Goal: Navigation & Orientation: Go to known website

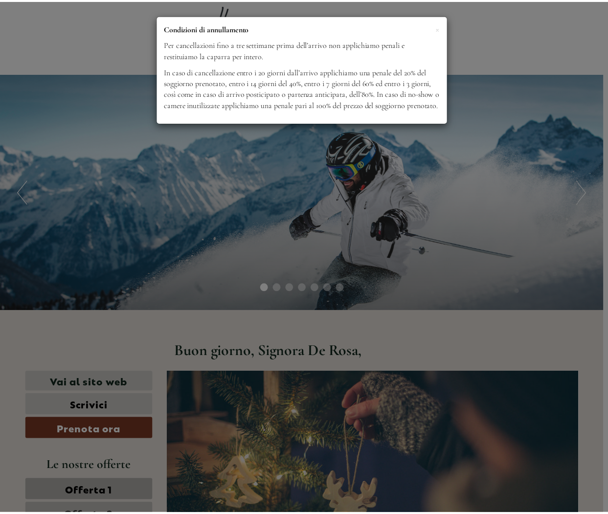
scroll to position [577, 0]
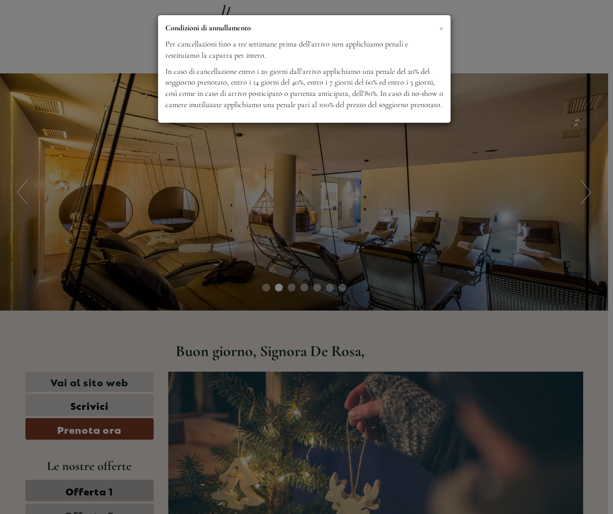
click at [441, 27] on span "×" at bounding box center [441, 28] width 4 height 12
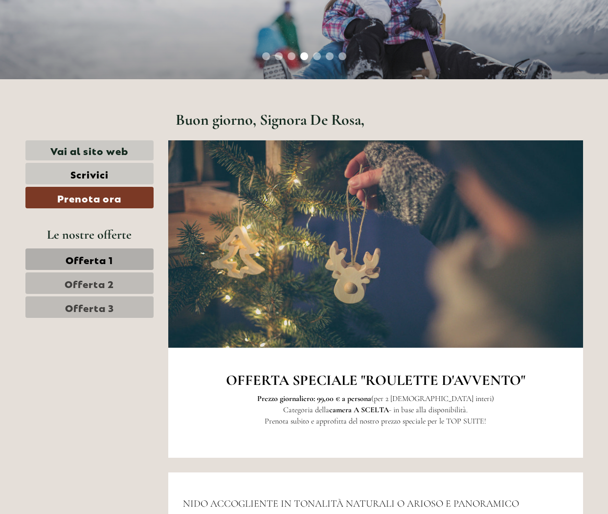
scroll to position [231, 0]
click at [71, 282] on span "Offerta 2" at bounding box center [89, 284] width 49 height 14
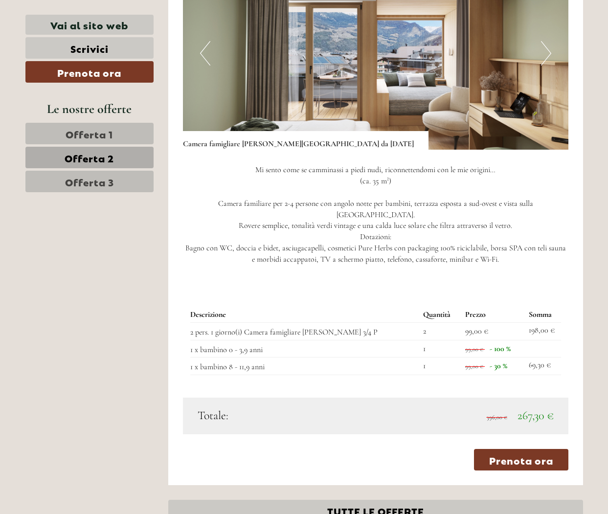
scroll to position [1032, 0]
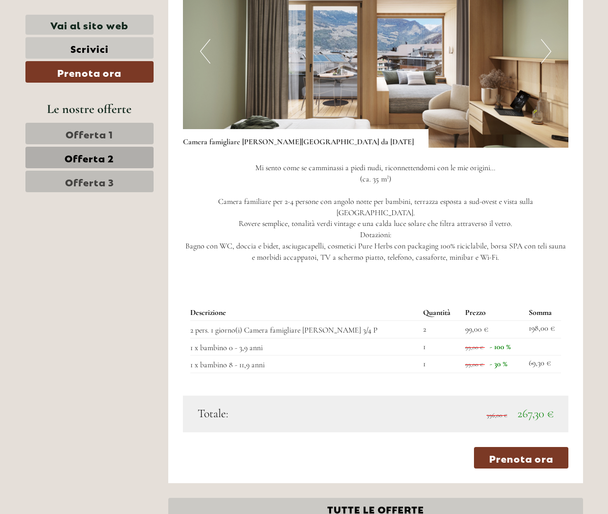
click at [94, 179] on span "Offerta 3" at bounding box center [89, 182] width 49 height 14
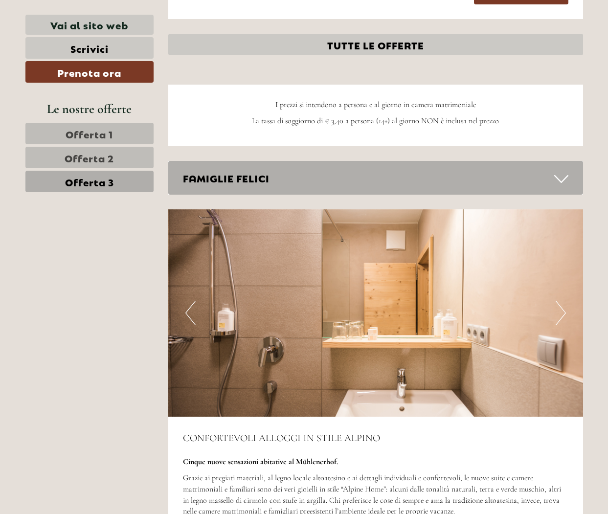
scroll to position [1449, 1]
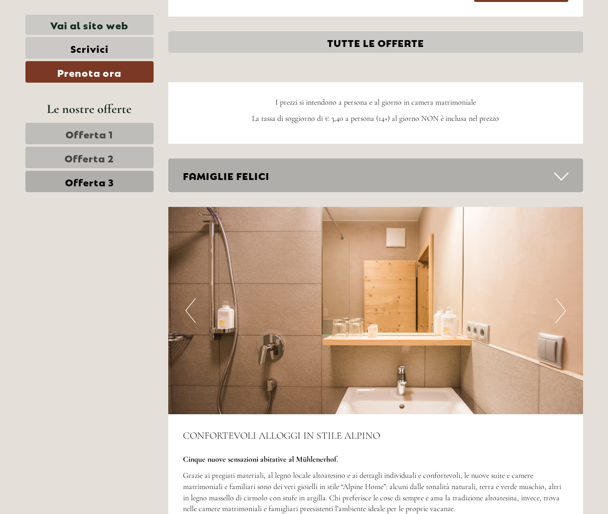
click at [563, 301] on button "Next" at bounding box center [561, 311] width 10 height 24
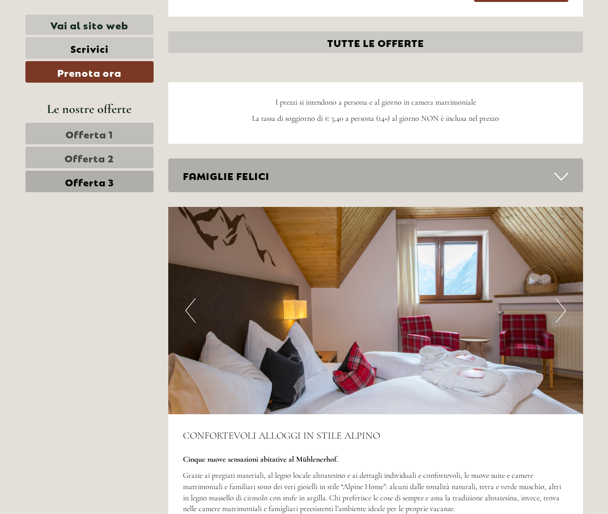
scroll to position [1450, 0]
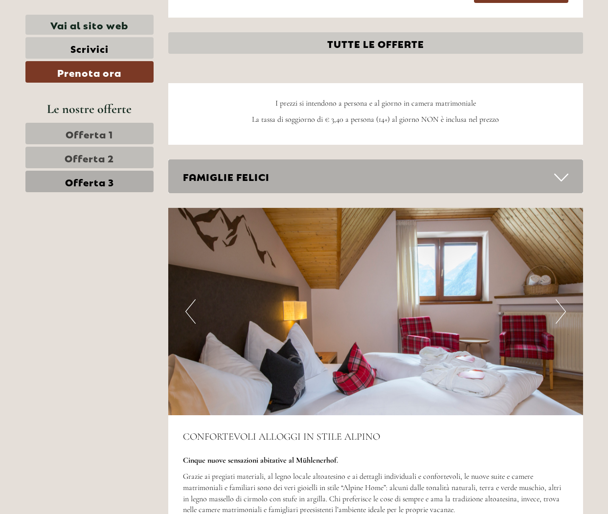
click at [563, 301] on button "Next" at bounding box center [561, 312] width 10 height 24
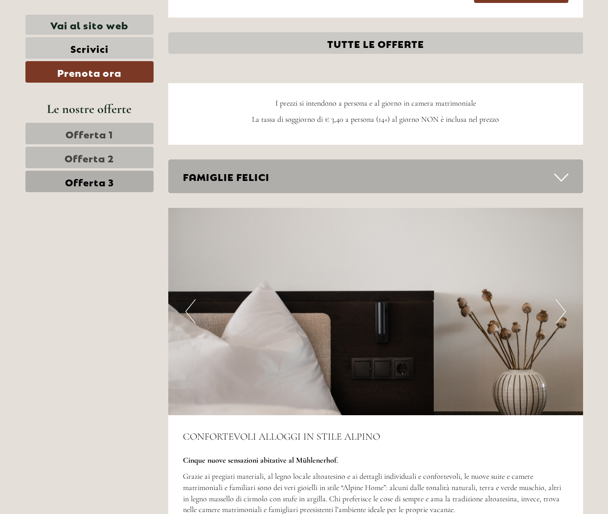
click at [563, 301] on button "Next" at bounding box center [561, 312] width 10 height 24
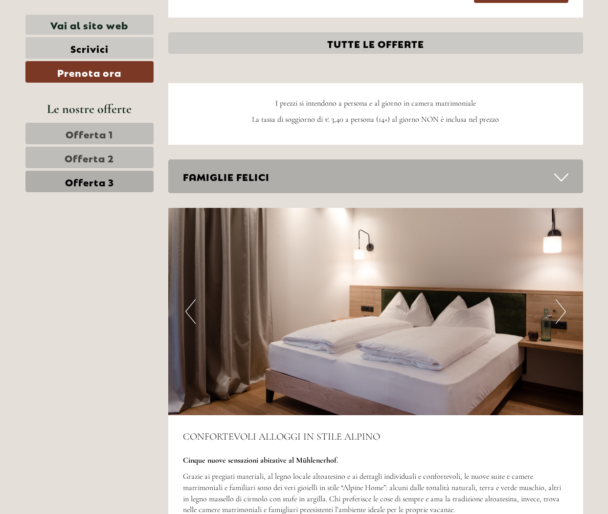
click at [563, 301] on button "Next" at bounding box center [561, 312] width 10 height 24
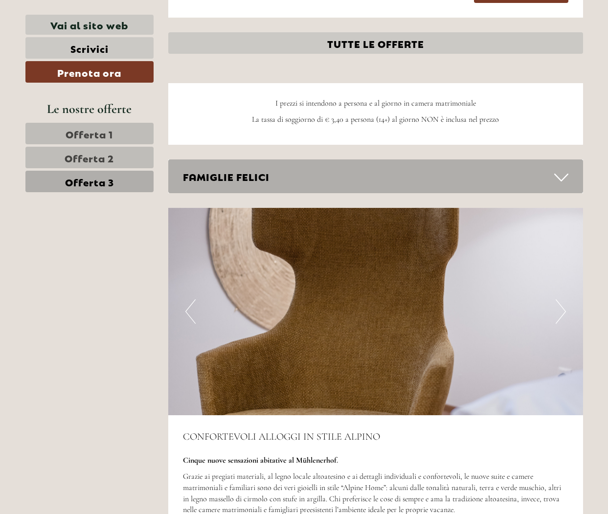
click at [563, 301] on button "Next" at bounding box center [561, 312] width 10 height 24
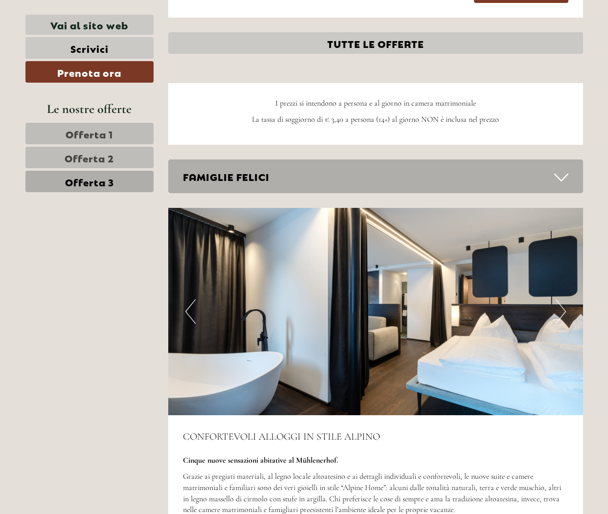
click at [563, 301] on button "Next" at bounding box center [561, 312] width 10 height 24
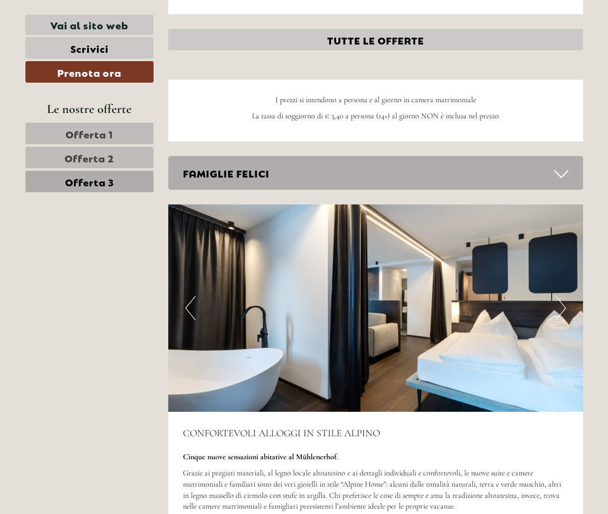
click at [563, 301] on button "Next" at bounding box center [561, 308] width 10 height 24
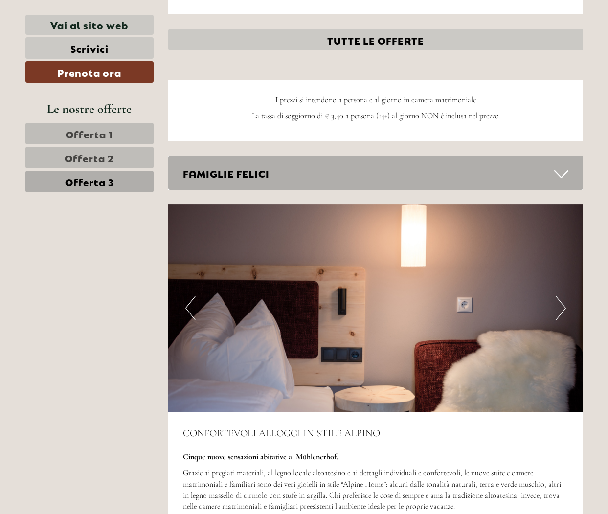
click at [563, 301] on button "Next" at bounding box center [561, 308] width 10 height 24
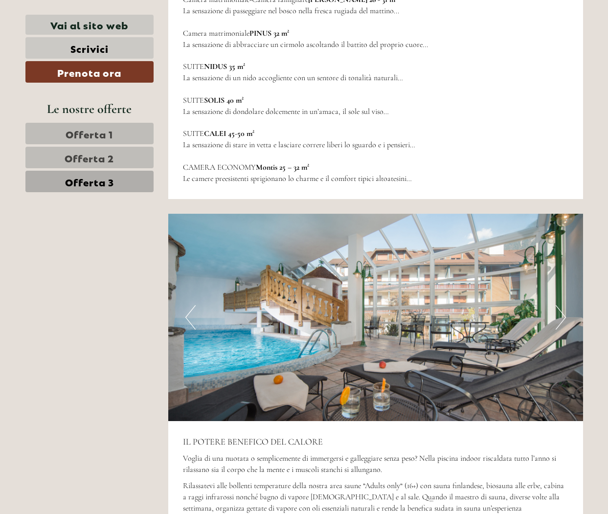
scroll to position [1981, 0]
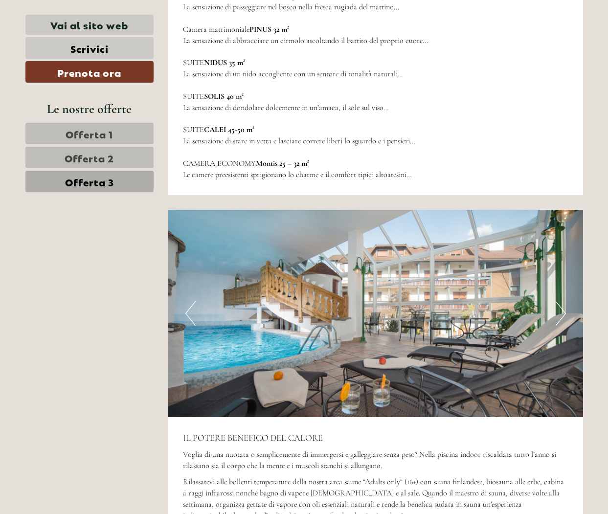
click at [564, 301] on button "Next" at bounding box center [561, 313] width 10 height 24
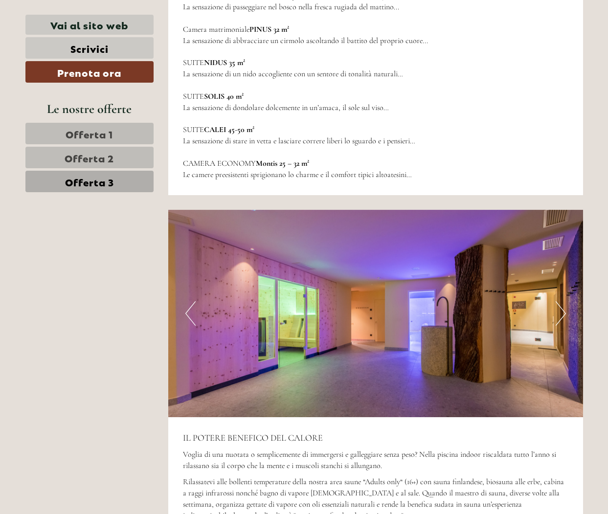
click at [565, 301] on button "Next" at bounding box center [561, 313] width 10 height 24
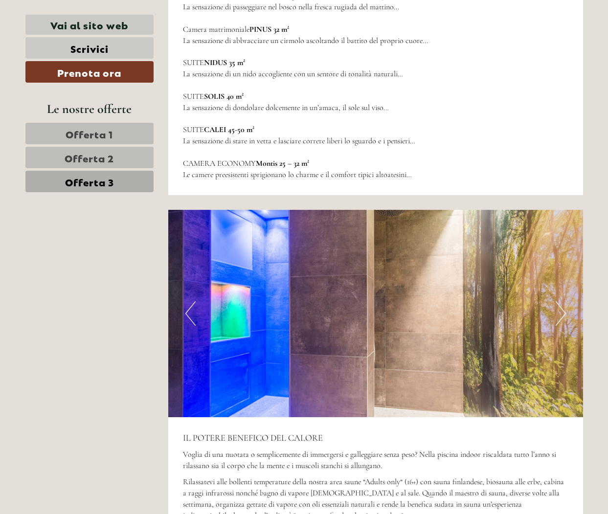
click at [565, 301] on button "Next" at bounding box center [561, 313] width 10 height 24
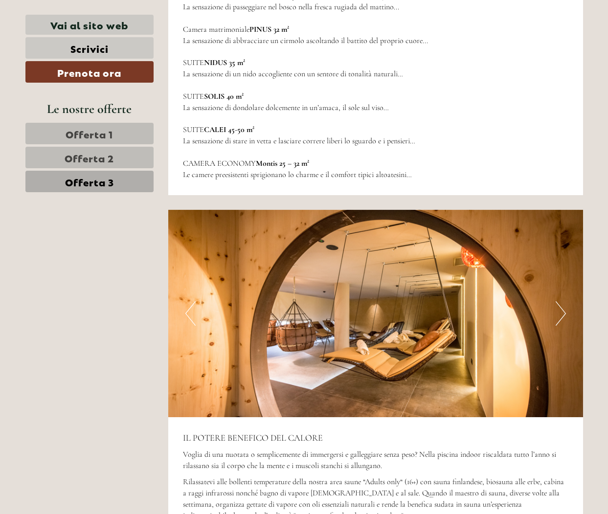
click at [565, 301] on button "Next" at bounding box center [561, 313] width 10 height 24
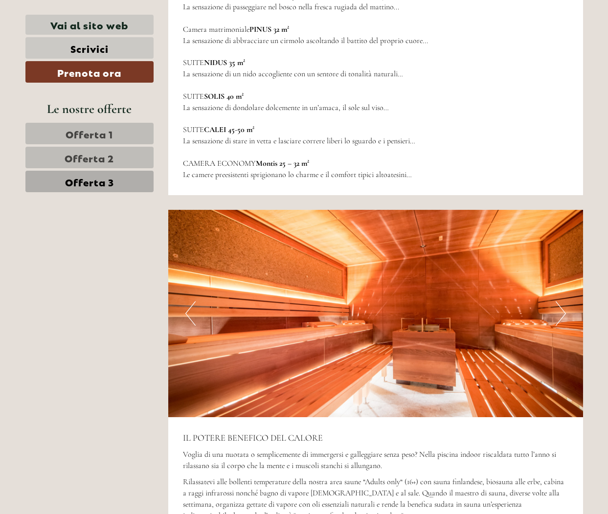
click at [565, 301] on button "Next" at bounding box center [561, 313] width 10 height 24
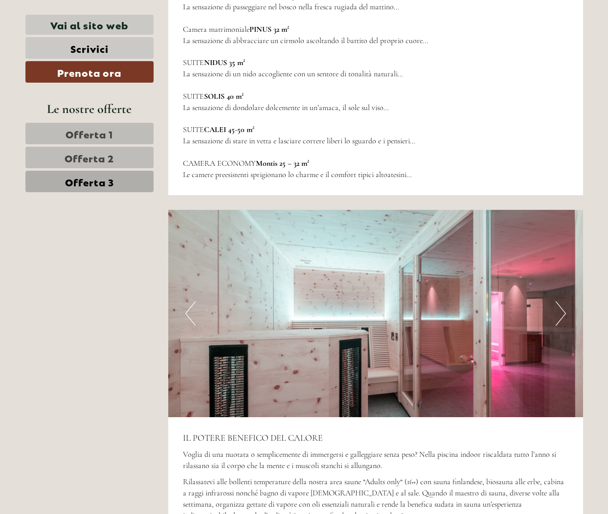
click at [565, 301] on button "Next" at bounding box center [561, 313] width 10 height 24
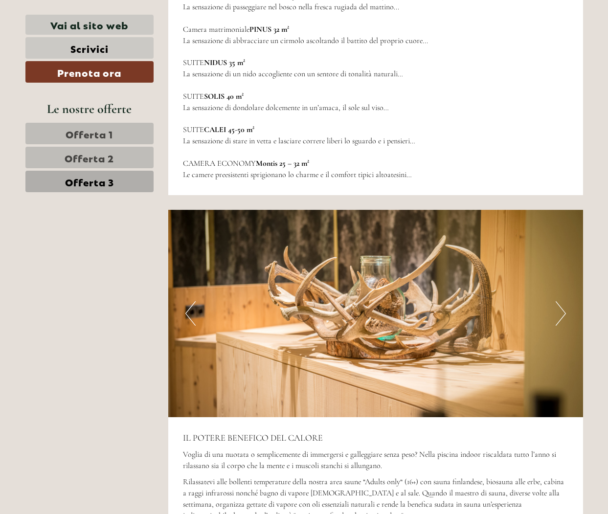
click at [565, 301] on button "Next" at bounding box center [561, 313] width 10 height 24
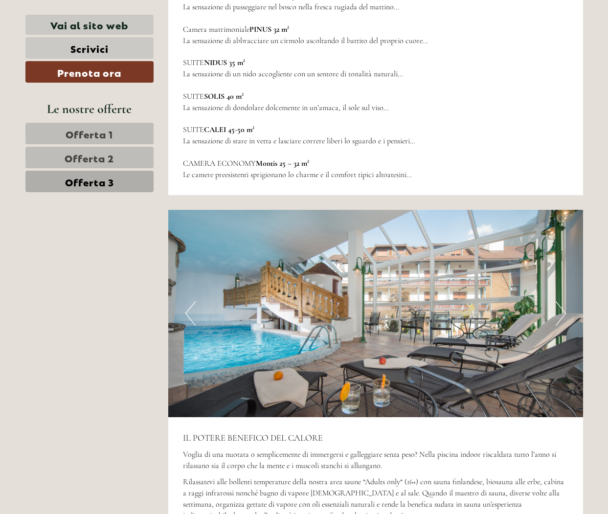
click at [565, 301] on button "Next" at bounding box center [561, 313] width 10 height 24
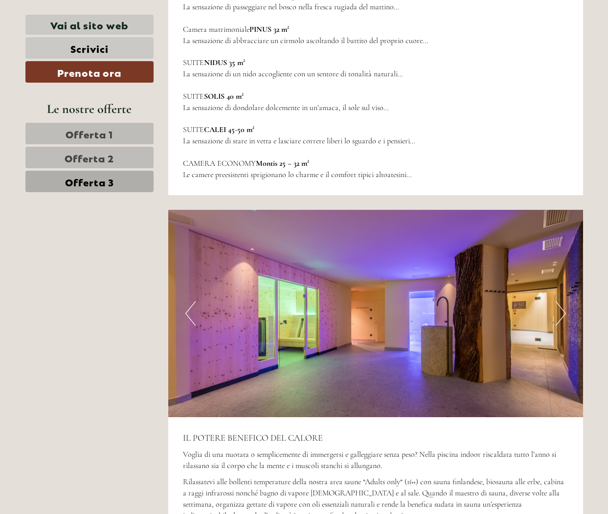
click at [565, 301] on button "Next" at bounding box center [561, 313] width 10 height 24
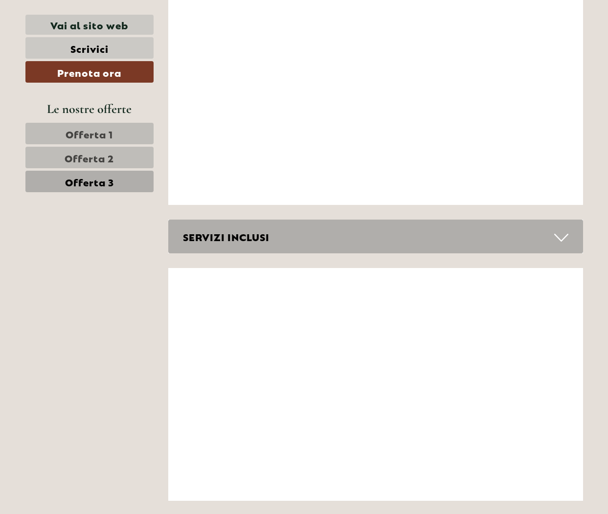
scroll to position [2893, 0]
click at [563, 229] on icon at bounding box center [561, 237] width 14 height 17
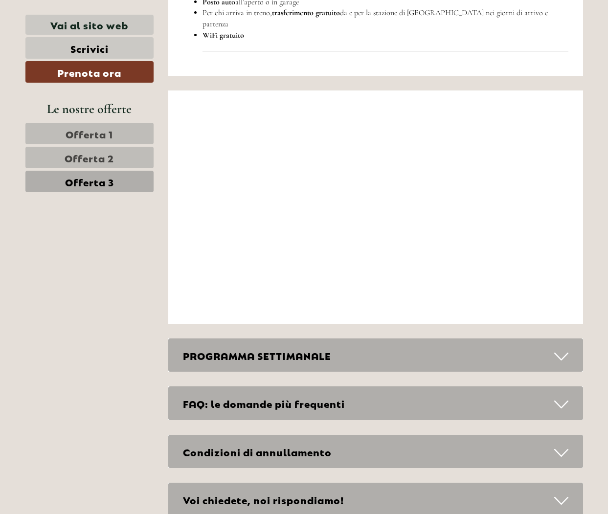
scroll to position [3534, 0]
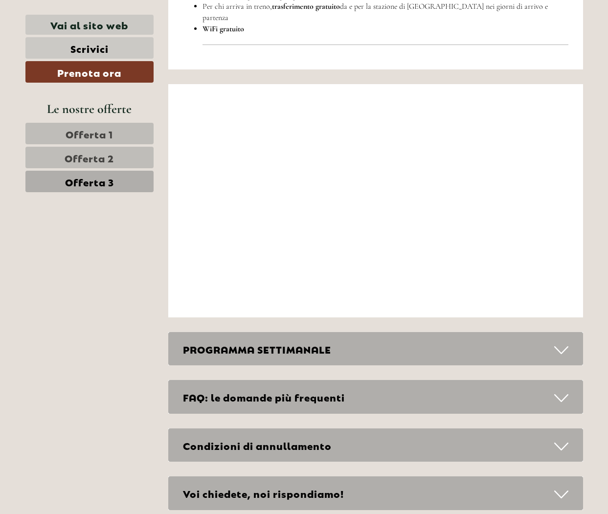
click at [447, 380] on div "FAQ: le domande più frequenti" at bounding box center [375, 397] width 415 height 34
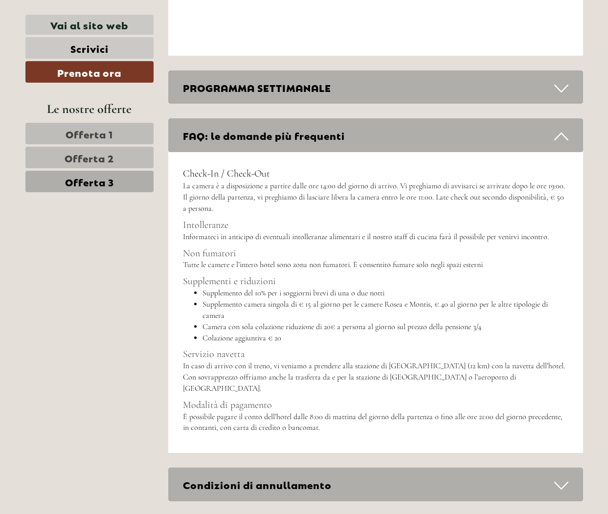
scroll to position [3780, 0]
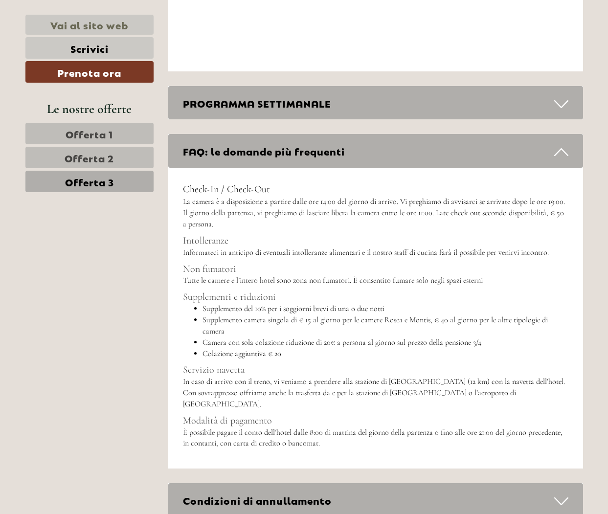
click at [86, 29] on link "Vai al sito web" at bounding box center [89, 25] width 128 height 20
